Goal: Task Accomplishment & Management: Manage account settings

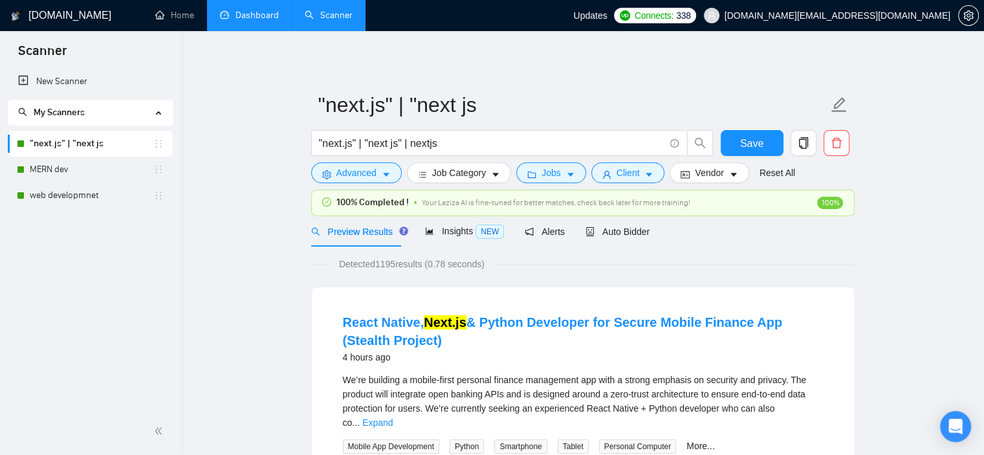
click at [256, 13] on link "Dashboard" at bounding box center [249, 15] width 59 height 11
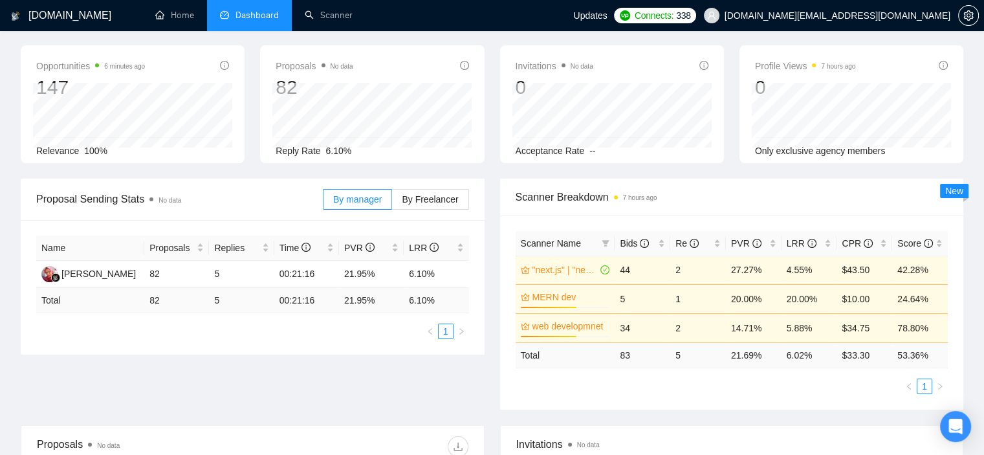
scroll to position [71, 0]
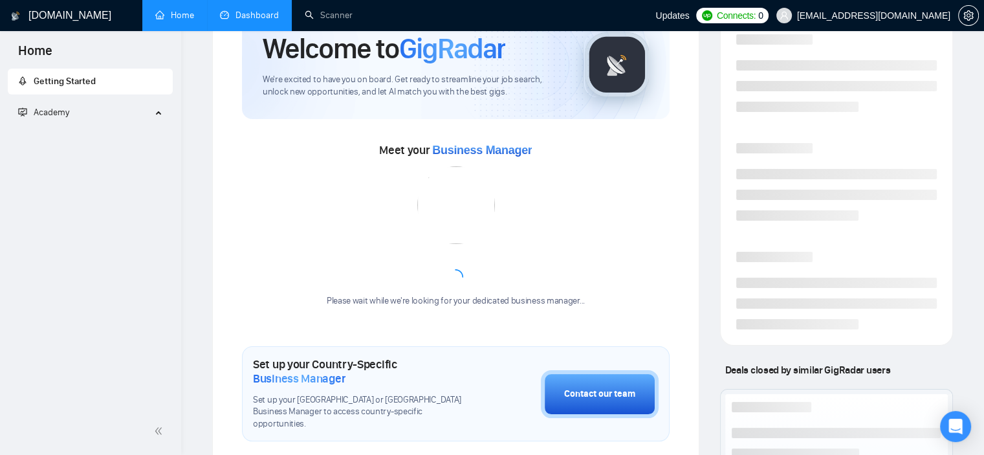
scroll to position [252, 0]
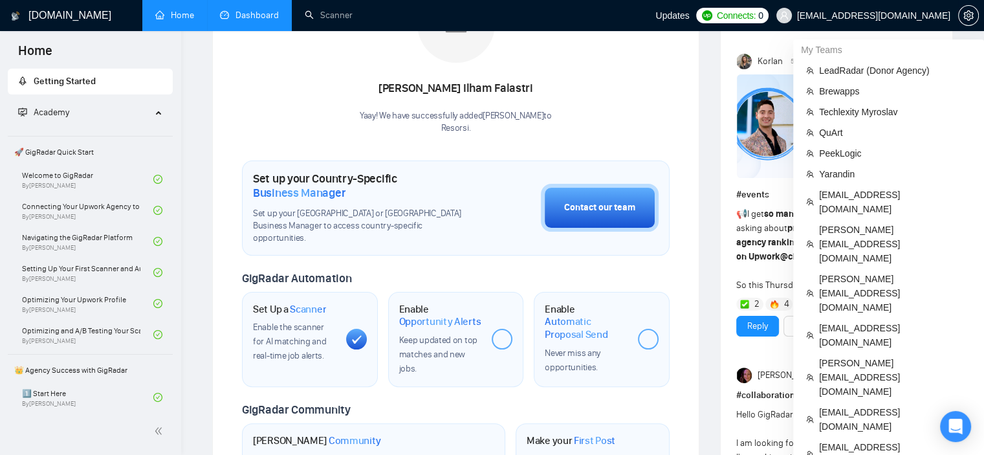
drag, startPoint x: 952, startPoint y: 19, endPoint x: 893, endPoint y: 22, distance: 58.3
click at [893, 22] on span "[EMAIL_ADDRESS][DOMAIN_NAME]" at bounding box center [863, 15] width 190 height 41
drag, startPoint x: 912, startPoint y: 403, endPoint x: 819, endPoint y: 408, distance: 93.3
copy span "[EMAIL_ADDRESS][DOMAIN_NAME]"
